Goal: Task Accomplishment & Management: Complete application form

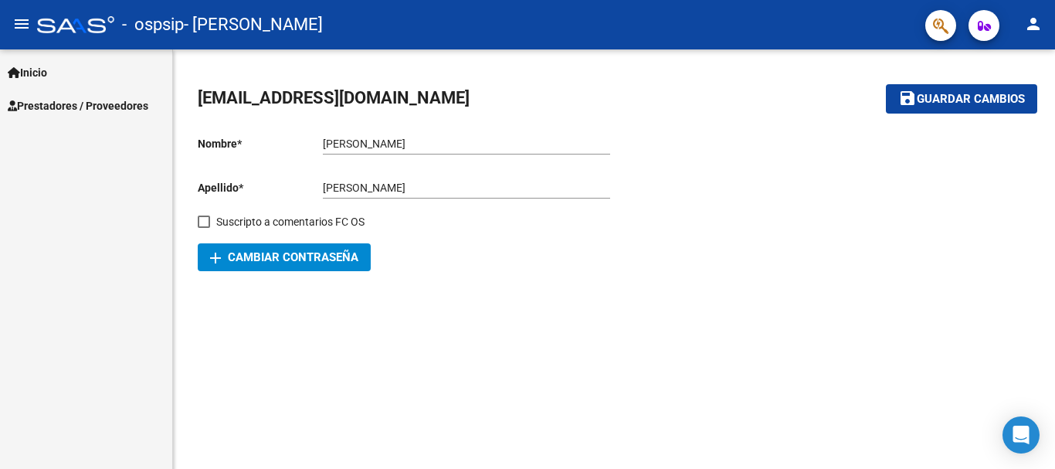
click at [44, 109] on span "Prestadores / Proveedores" at bounding box center [78, 105] width 141 height 17
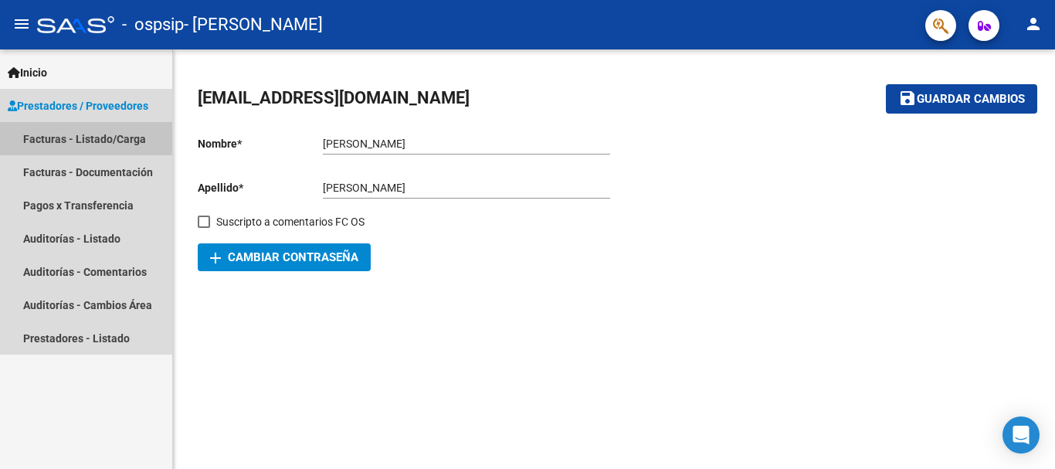
click at [86, 131] on link "Facturas - Listado/Carga" at bounding box center [86, 138] width 172 height 33
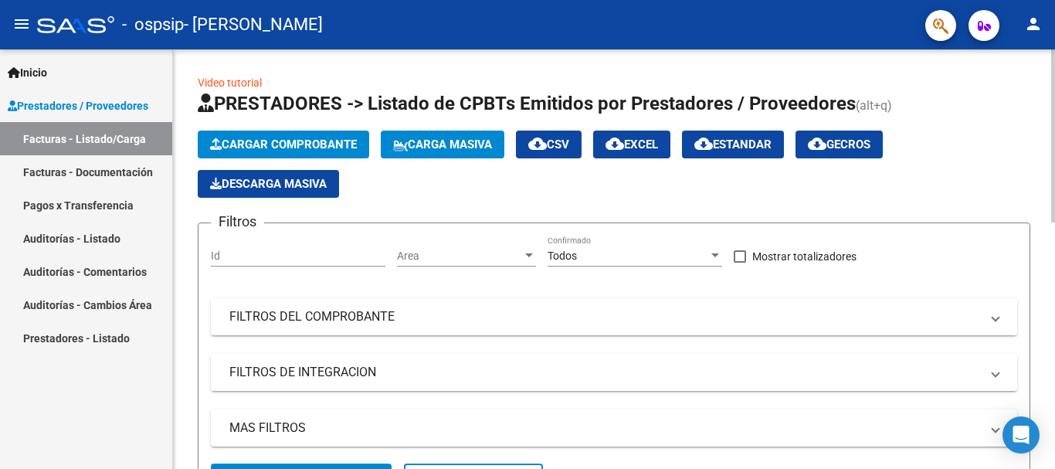
click at [299, 144] on span "Cargar Comprobante" at bounding box center [283, 144] width 147 height 14
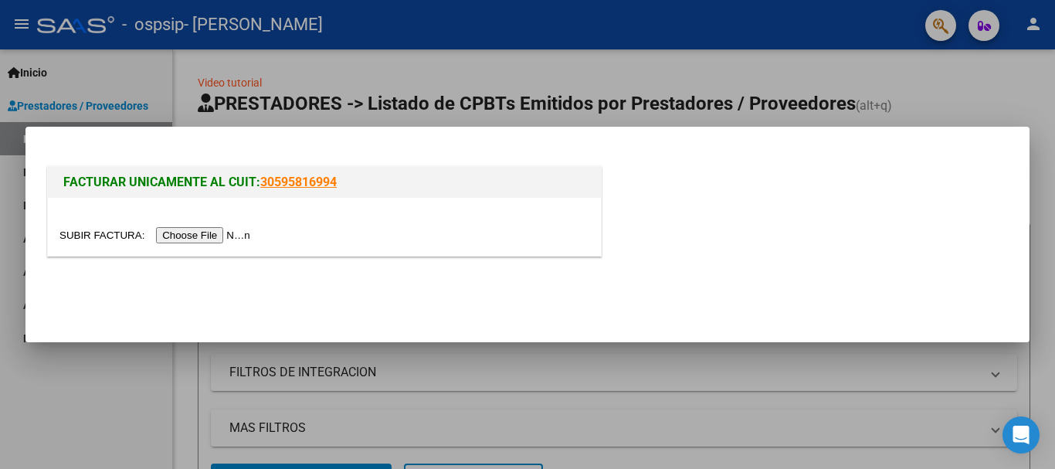
click at [200, 234] on input "file" at bounding box center [156, 235] width 195 height 16
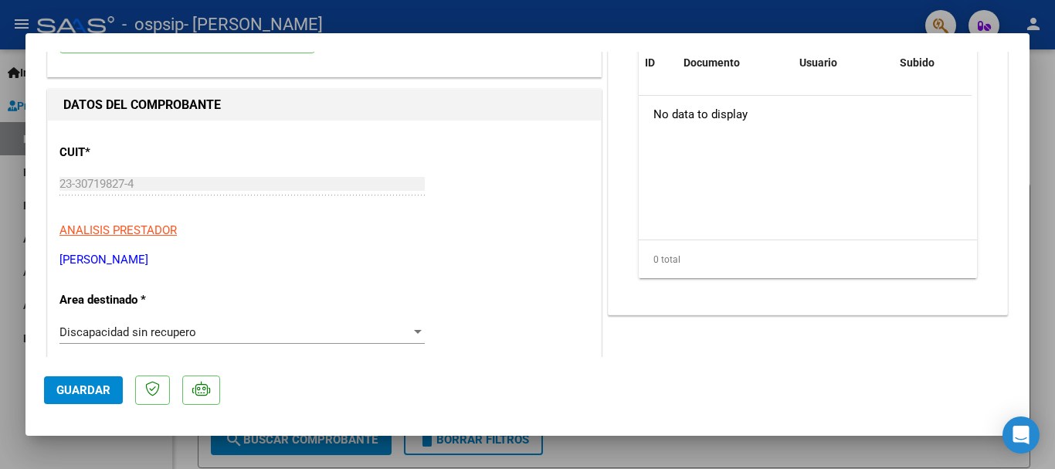
scroll to position [232, 0]
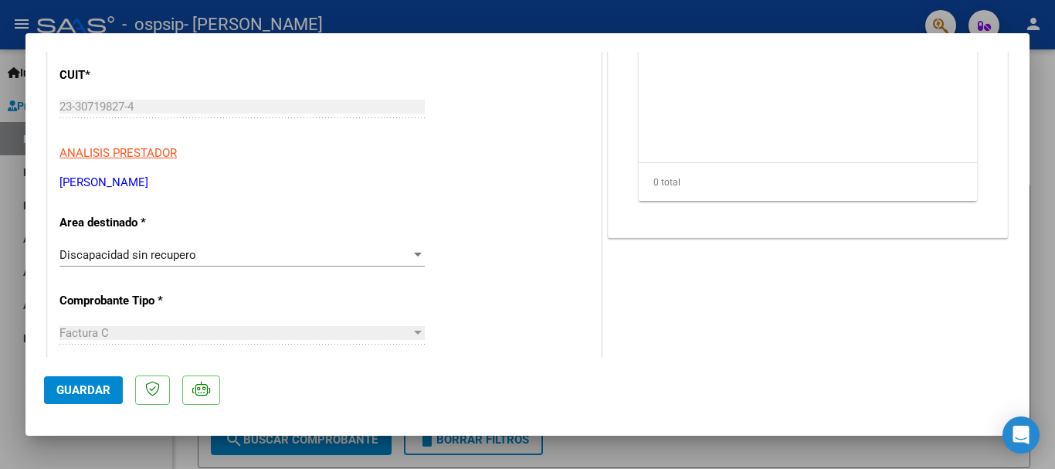
click at [283, 258] on div "Discapacidad sin recupero" at bounding box center [234, 255] width 351 height 14
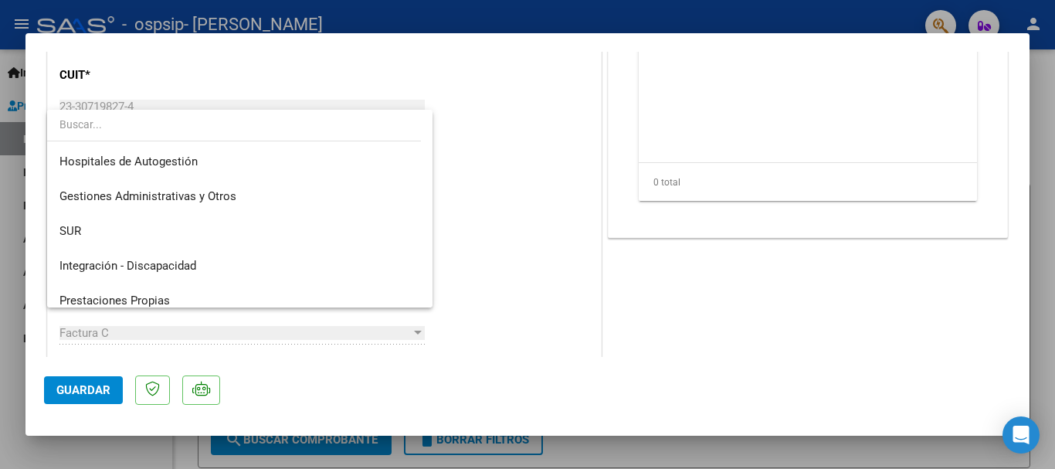
scroll to position [77, 0]
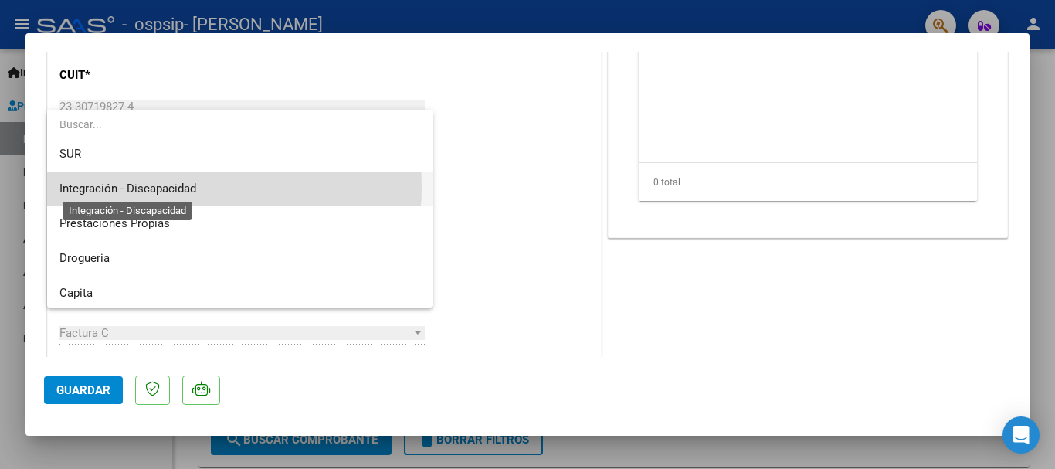
click at [167, 187] on span "Integración - Discapacidad" at bounding box center [127, 189] width 137 height 14
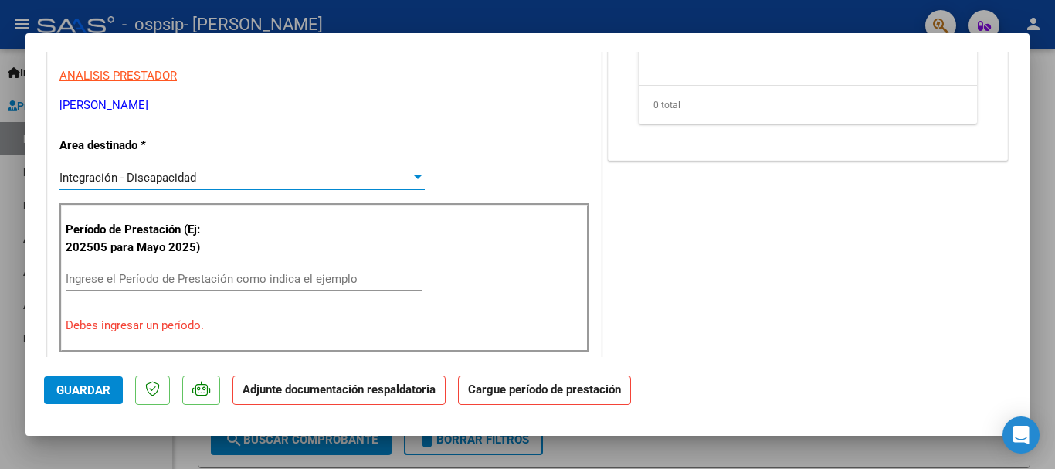
scroll to position [386, 0]
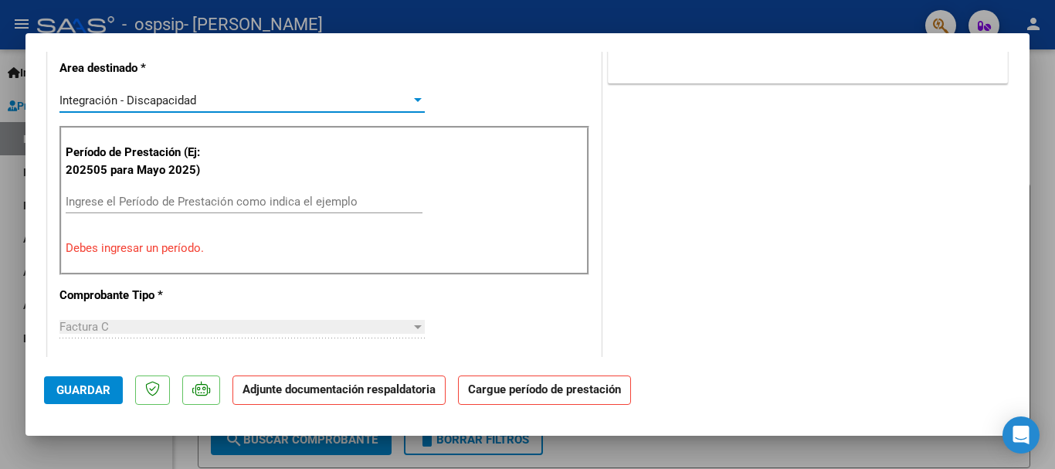
click at [109, 199] on input "Ingrese el Período de Prestación como indica el ejemplo" at bounding box center [244, 202] width 357 height 14
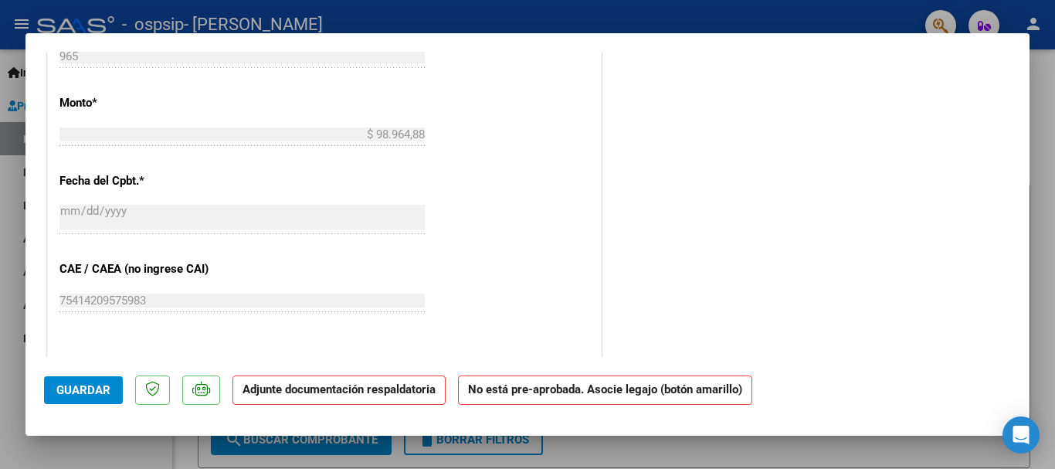
scroll to position [1037, 0]
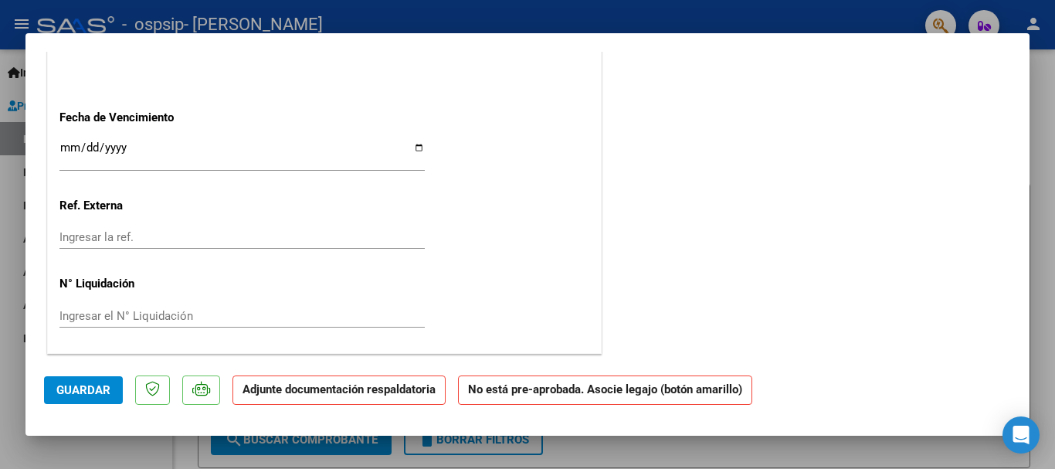
type input "202509"
click at [107, 384] on span "Guardar" at bounding box center [83, 390] width 54 height 14
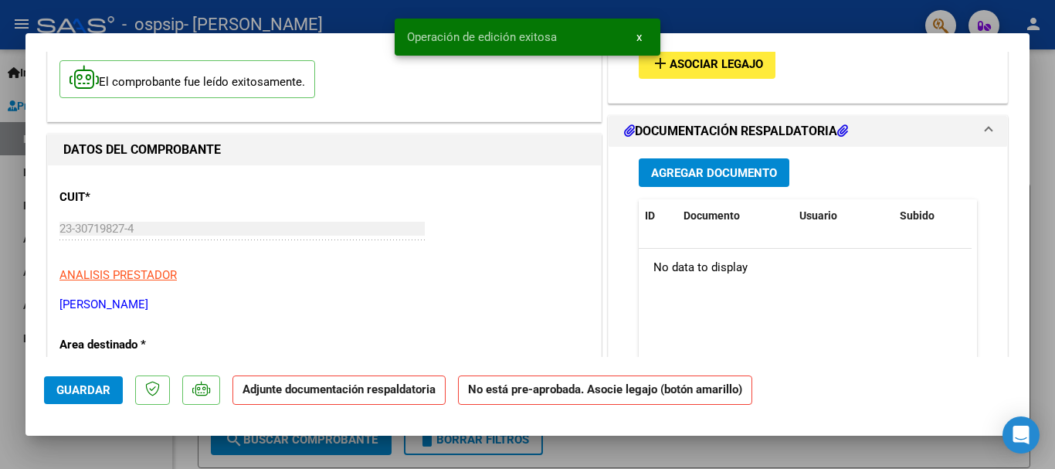
scroll to position [0, 0]
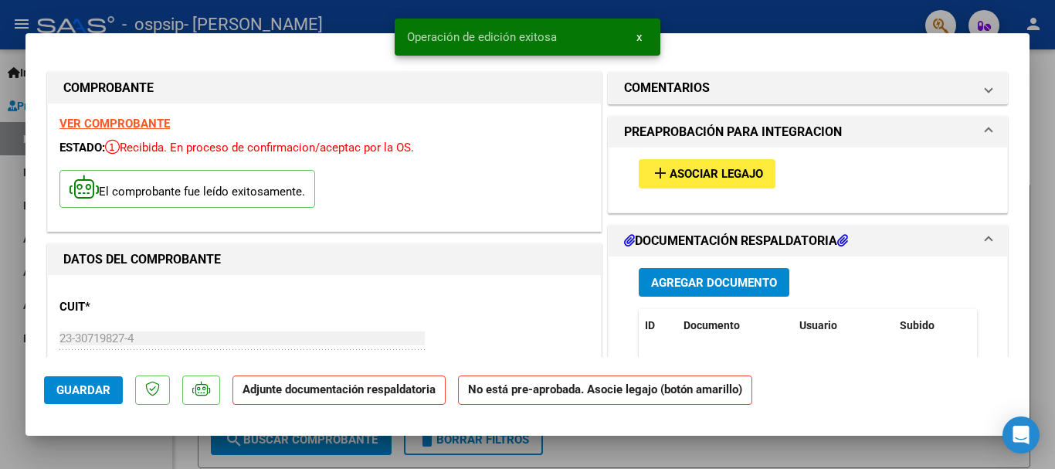
click at [712, 169] on span "Asociar Legajo" at bounding box center [716, 175] width 93 height 14
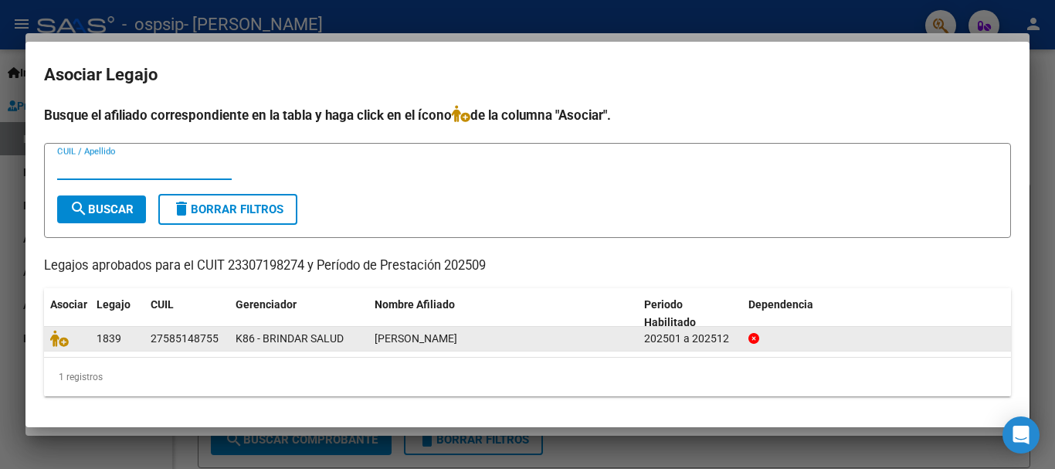
click at [86, 336] on datatable-body-cell at bounding box center [67, 339] width 46 height 24
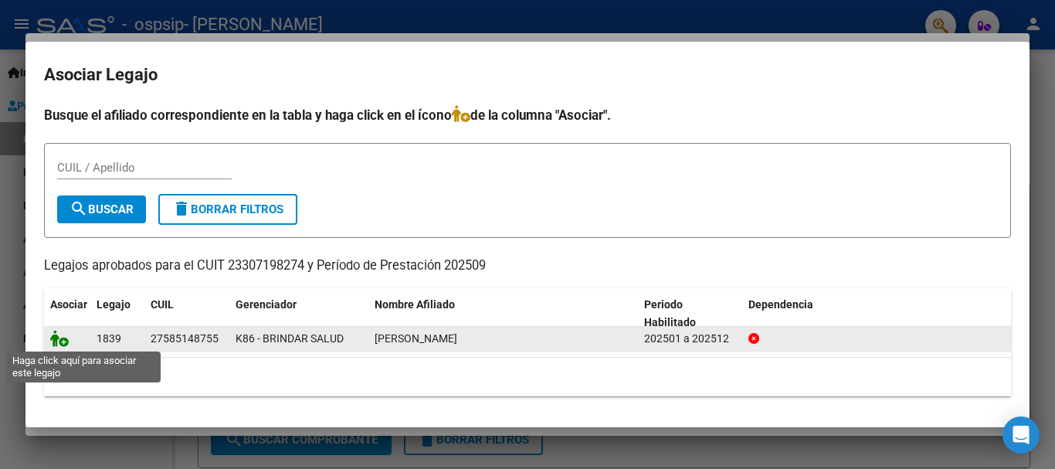
click at [56, 344] on icon at bounding box center [59, 338] width 19 height 17
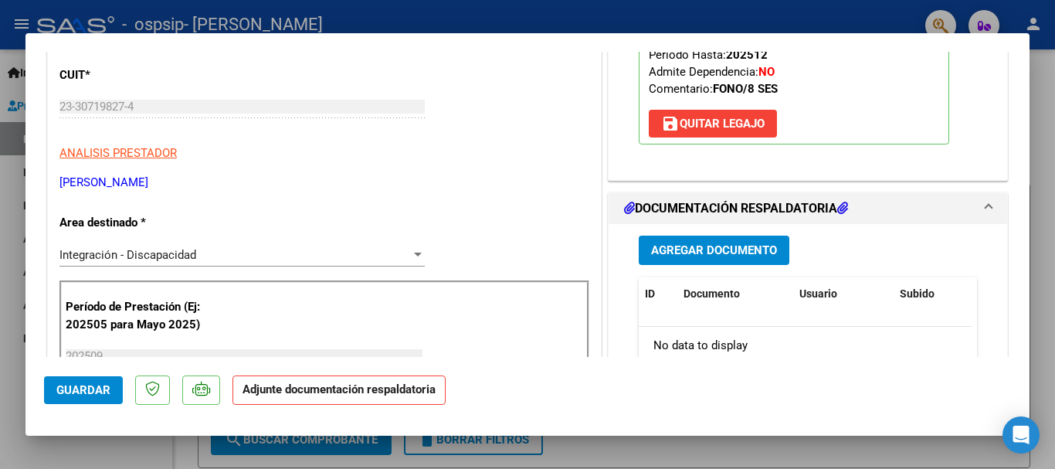
scroll to position [309, 0]
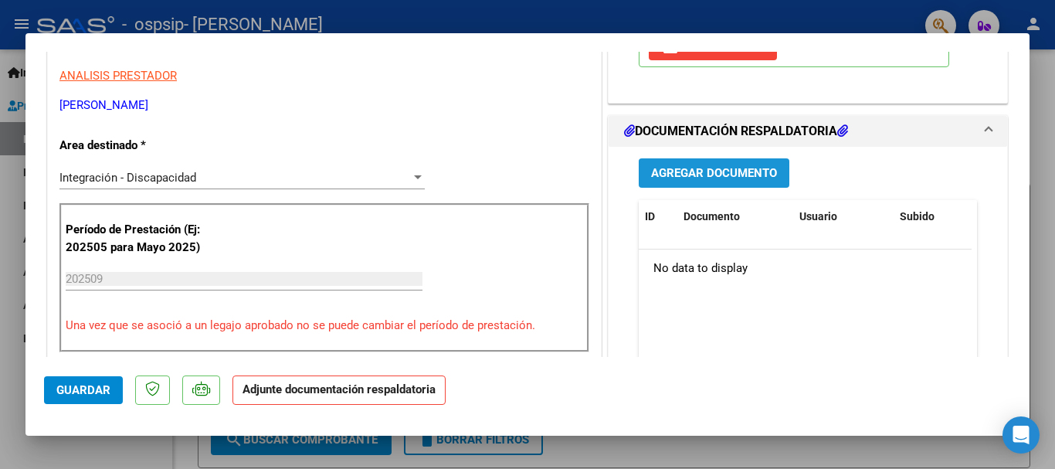
click at [728, 174] on span "Agregar Documento" at bounding box center [714, 174] width 126 height 14
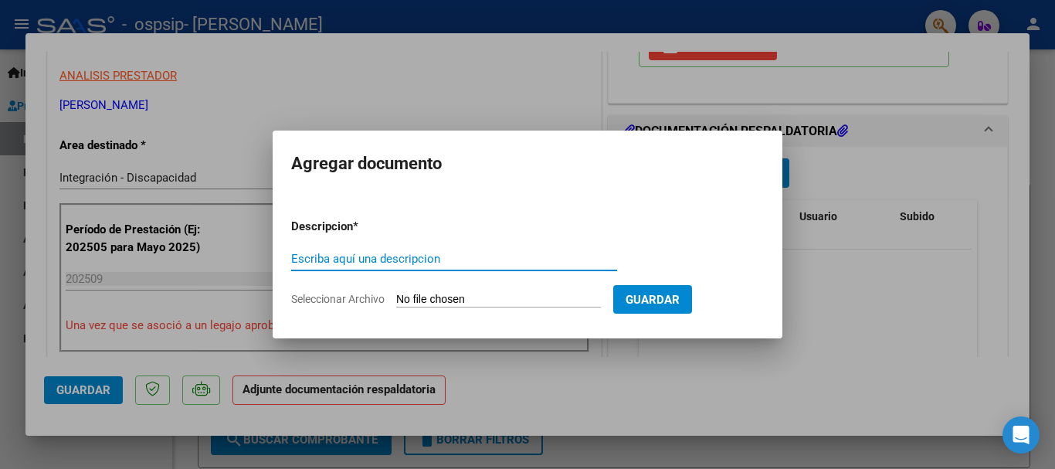
click at [379, 254] on input "Escriba aquí una descripcion" at bounding box center [454, 259] width 326 height 14
type input "planilla de asistencia"
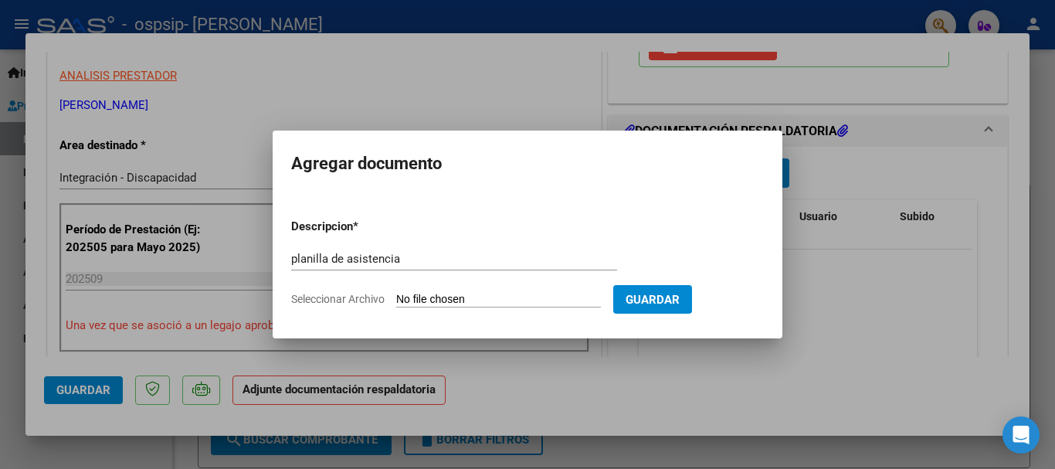
click at [410, 298] on input "Seleccionar Archivo" at bounding box center [498, 300] width 205 height 15
type input "C:\fakepath\asistencia [PERSON_NAME] [DATE].pdf"
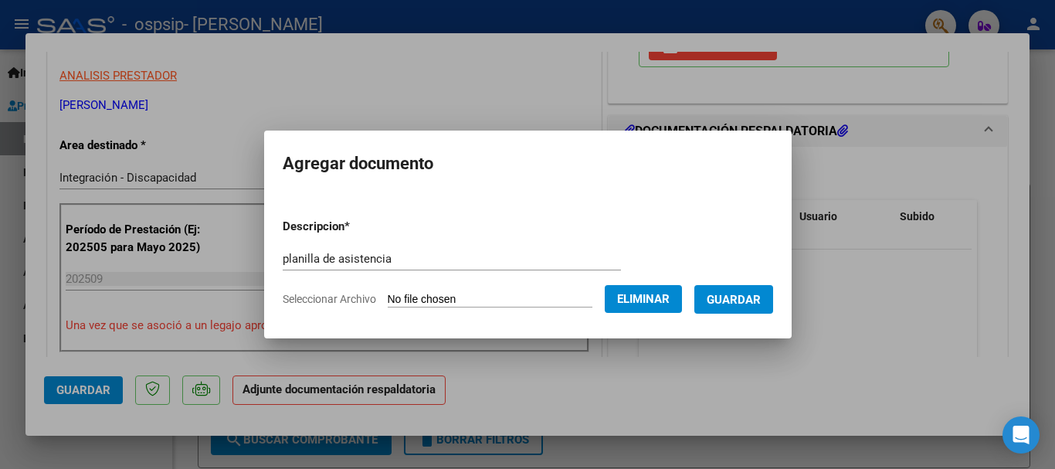
click at [739, 298] on span "Guardar" at bounding box center [734, 300] width 54 height 14
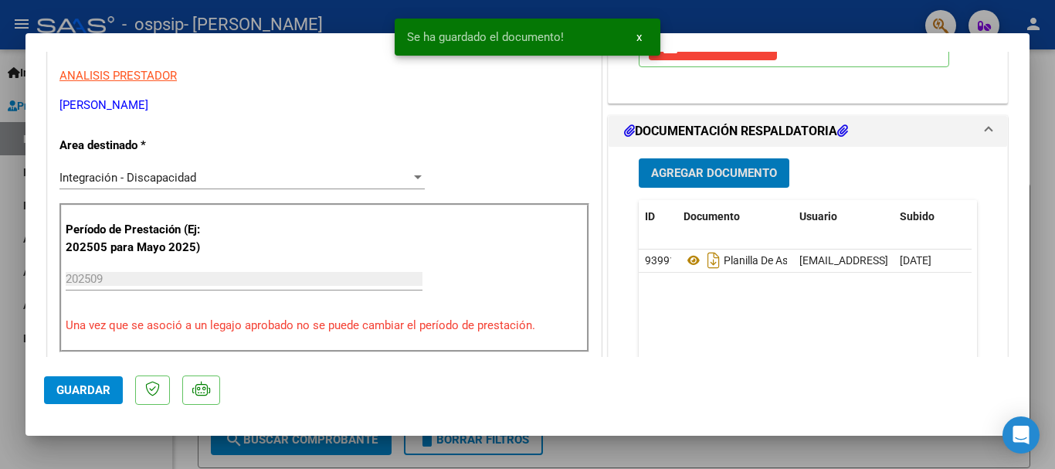
click at [697, 175] on span "Agregar Documento" at bounding box center [714, 174] width 126 height 14
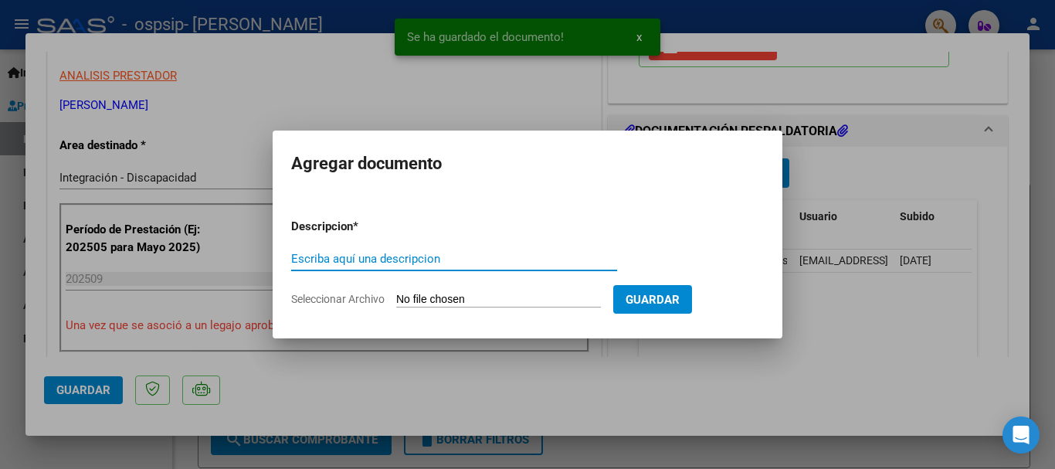
click at [367, 252] on input "Escriba aquí una descripcion" at bounding box center [454, 259] width 326 height 14
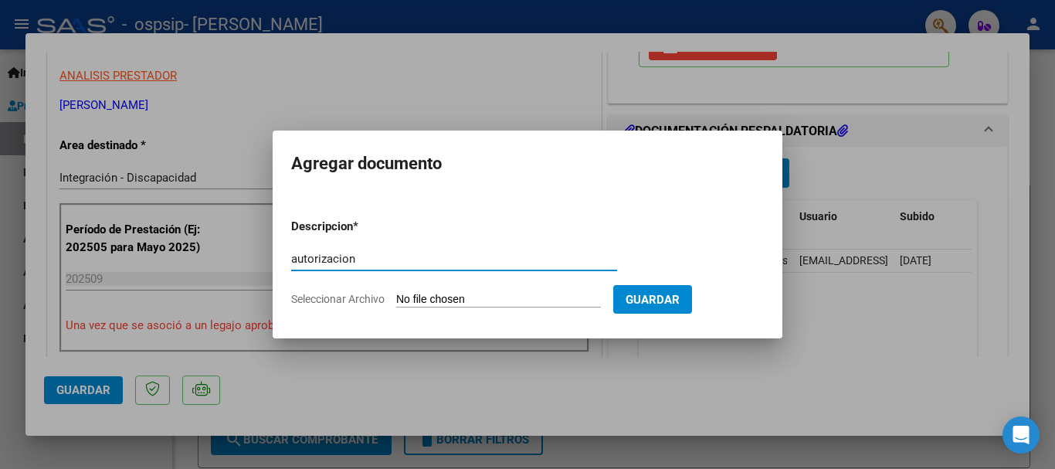
type input "autorizacion"
click at [355, 295] on span "Seleccionar Archivo" at bounding box center [337, 299] width 93 height 12
click at [396, 295] on input "Seleccionar Archivo" at bounding box center [498, 300] width 205 height 15
type input "C:\fakepath\AUTORIZACION 2025 Fono [PERSON_NAME] SEGUN RESOLUCION 360 22_firmad…"
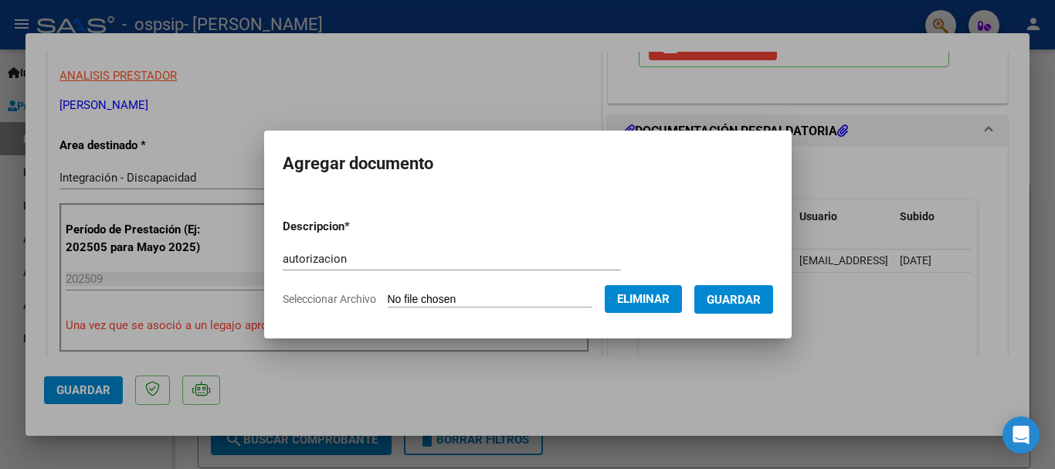
click at [757, 302] on span "Guardar" at bounding box center [734, 300] width 54 height 14
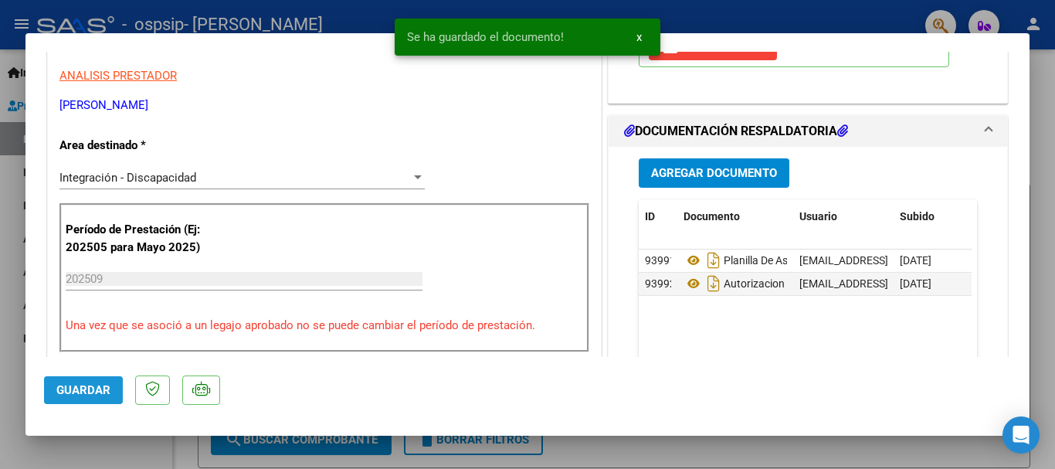
click at [81, 386] on span "Guardar" at bounding box center [83, 390] width 54 height 14
